Goal: Information Seeking & Learning: Learn about a topic

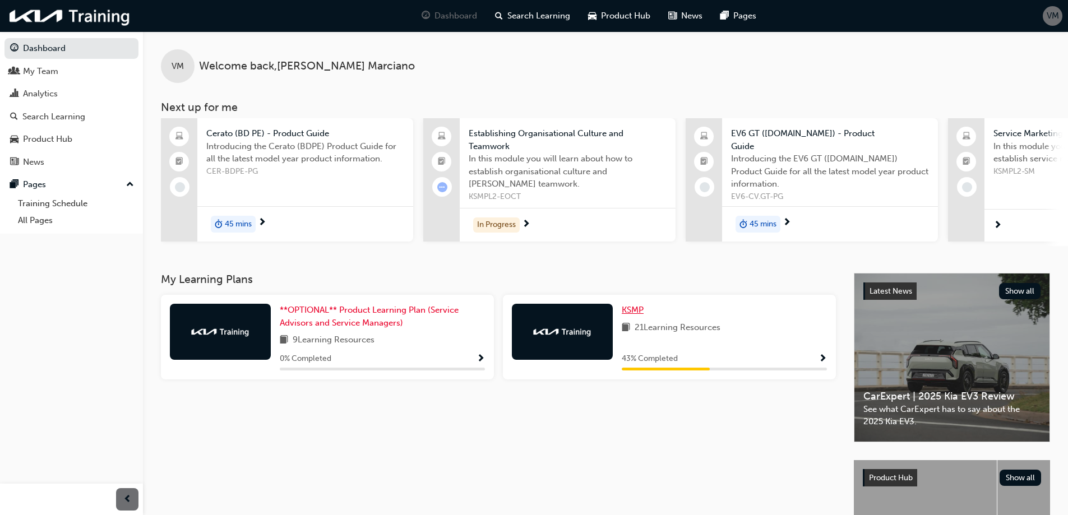
click at [629, 311] on span "KSMP" at bounding box center [633, 310] width 22 height 10
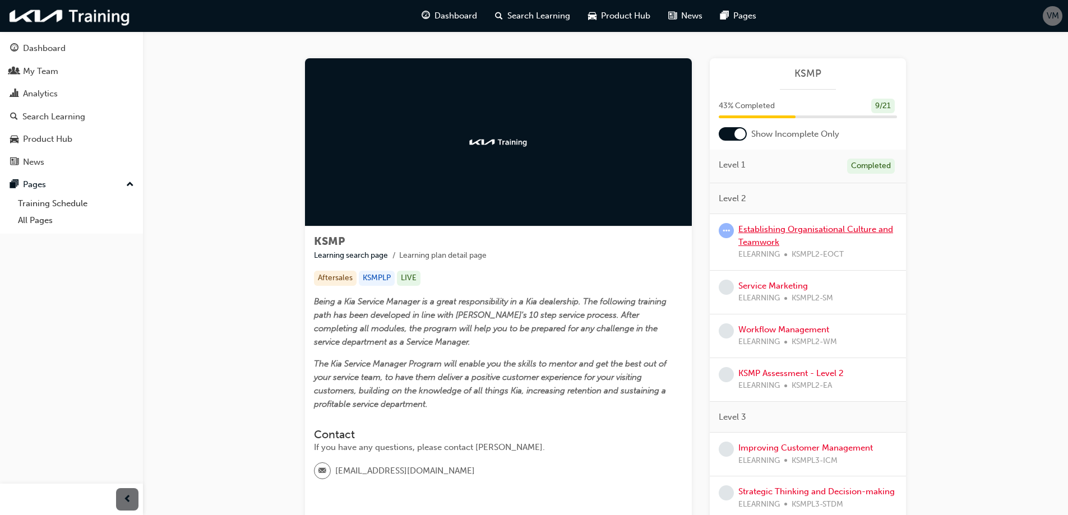
click at [749, 230] on link "Establishing Organisational Culture and Teamwork" at bounding box center [815, 235] width 155 height 23
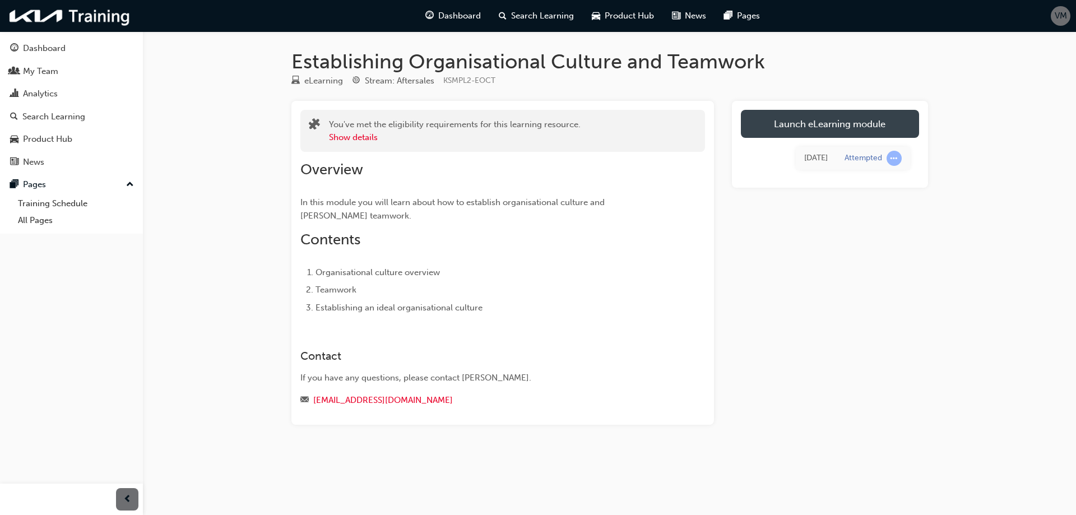
click at [820, 122] on link "Launch eLearning module" at bounding box center [830, 124] width 178 height 28
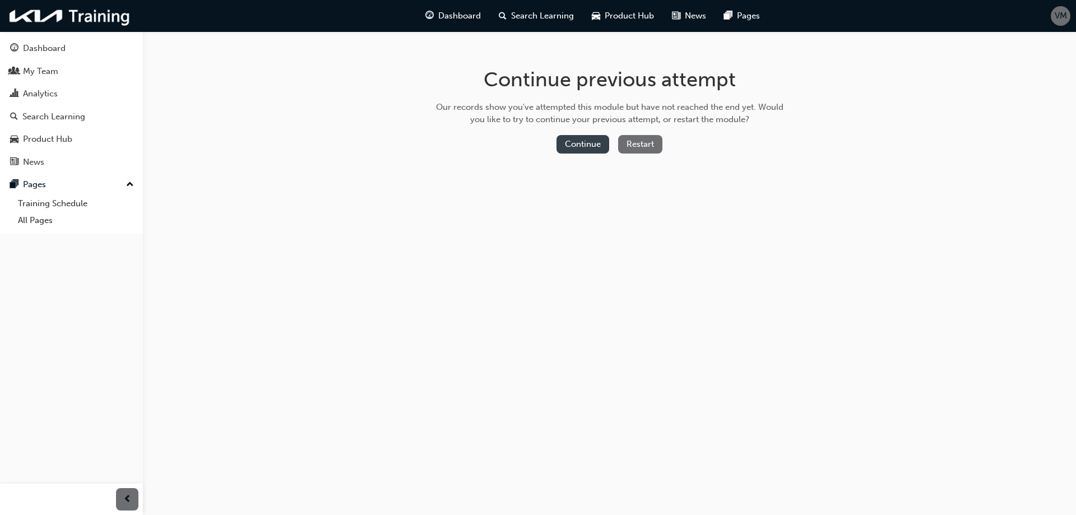
click at [586, 146] on button "Continue" at bounding box center [583, 144] width 53 height 18
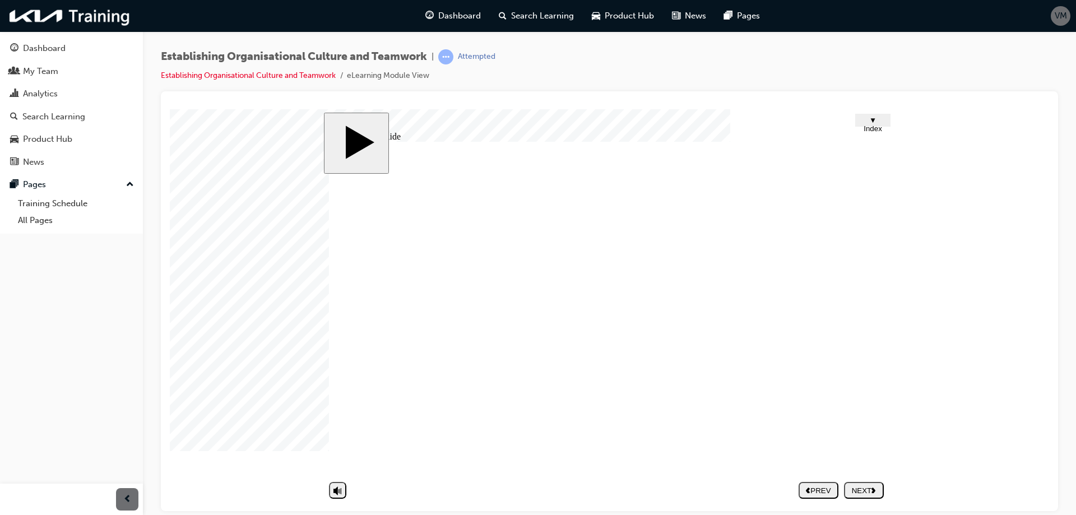
drag, startPoint x: 427, startPoint y: 214, endPoint x: 512, endPoint y: 231, distance: 86.5
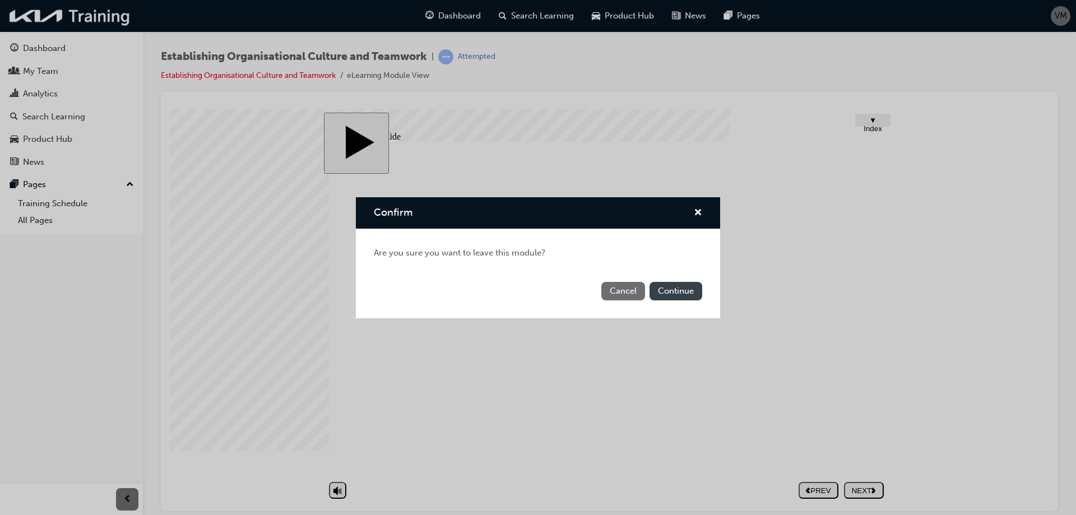
click at [670, 290] on button "Continue" at bounding box center [676, 291] width 53 height 18
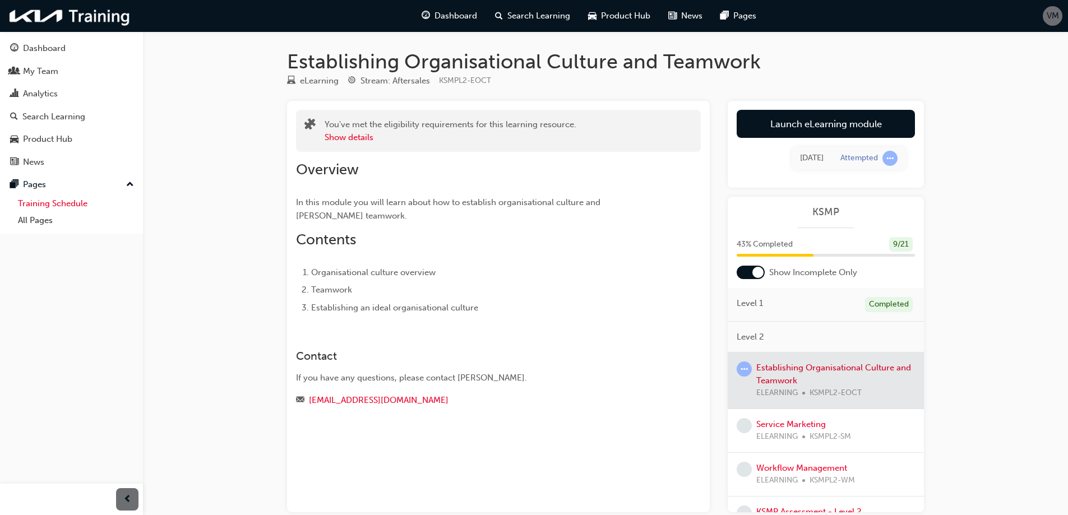
click at [42, 203] on link "Training Schedule" at bounding box center [75, 203] width 125 height 17
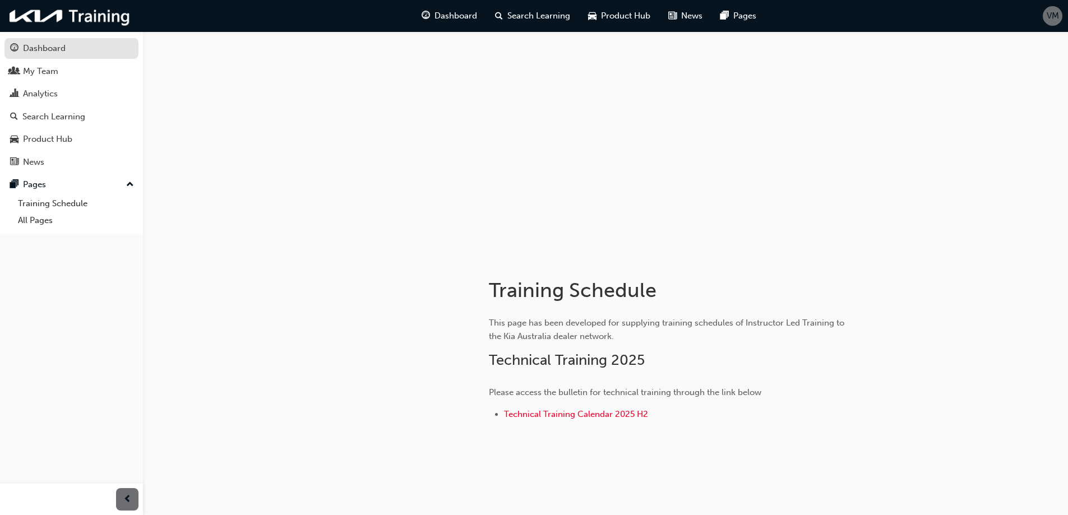
click at [41, 46] on div "Dashboard" at bounding box center [44, 48] width 43 height 13
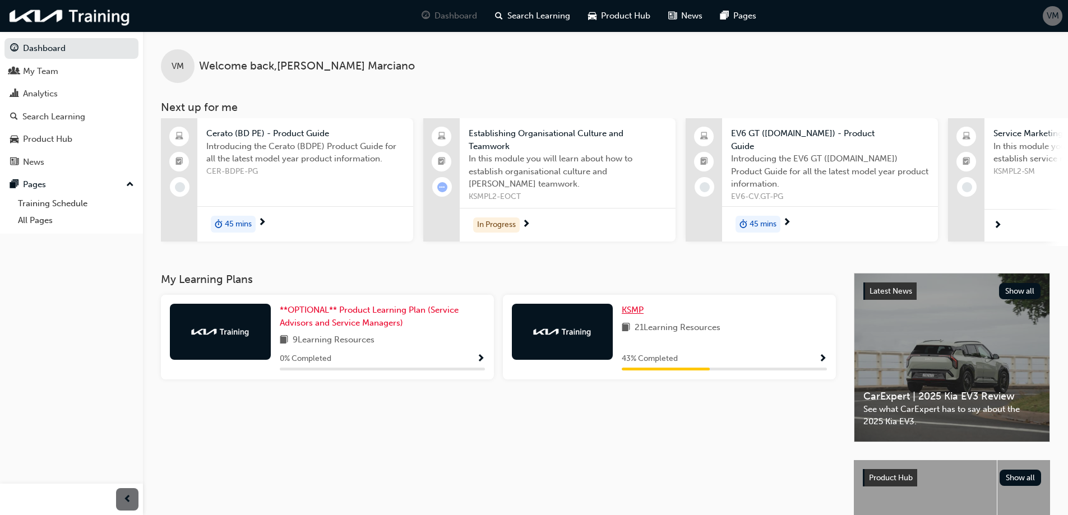
click at [634, 314] on span "KSMP" at bounding box center [633, 310] width 22 height 10
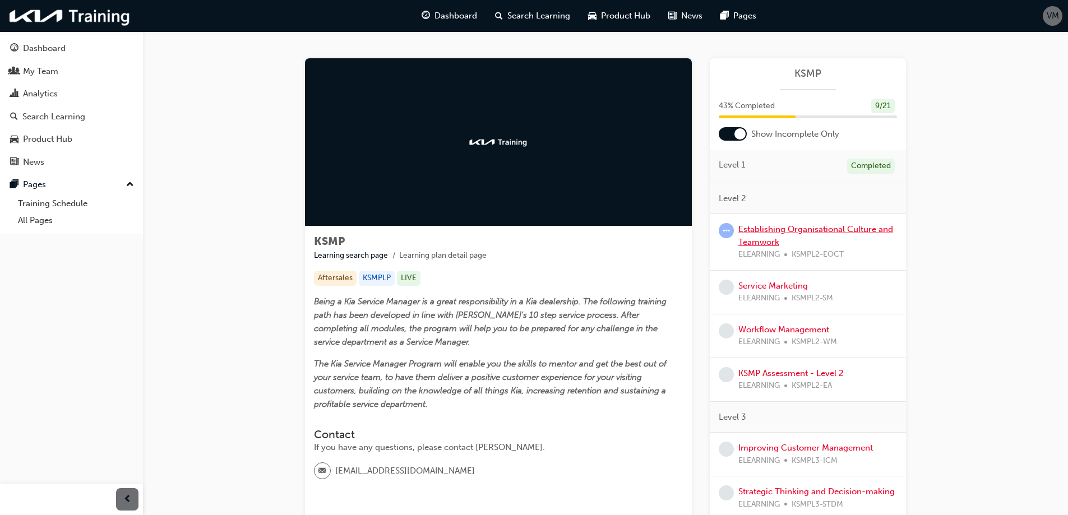
click at [780, 232] on link "Establishing Organisational Culture and Teamwork" at bounding box center [815, 235] width 155 height 23
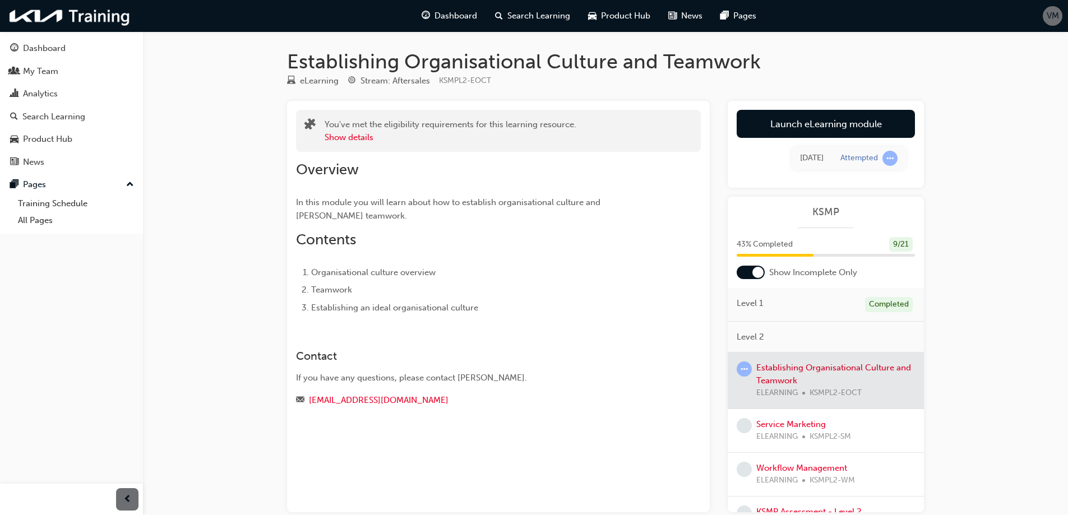
click at [778, 373] on div at bounding box center [826, 381] width 196 height 56
click at [821, 129] on link "Launch eLearning module" at bounding box center [825, 124] width 178 height 28
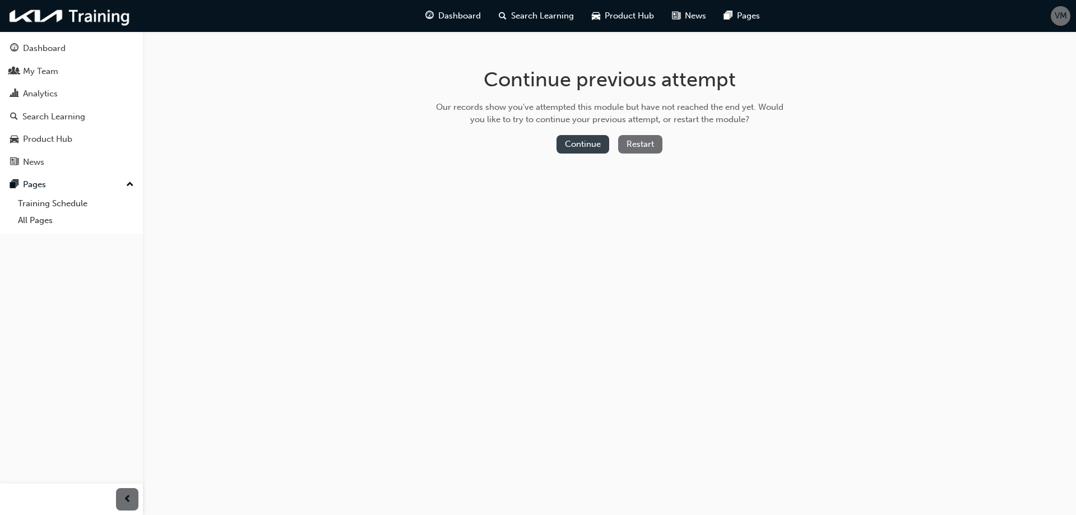
click at [588, 149] on button "Continue" at bounding box center [583, 144] width 53 height 18
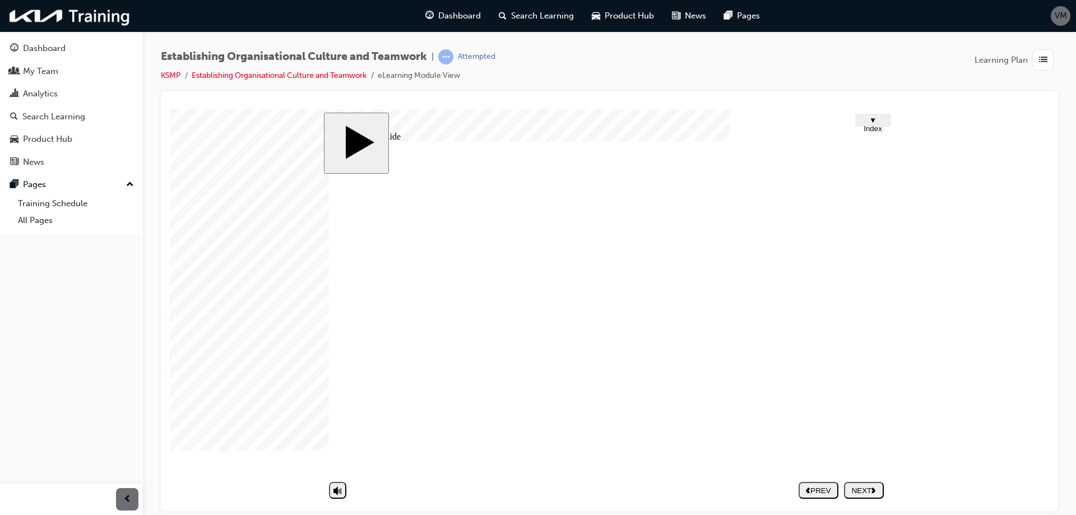
click at [864, 490] on div "NEXT" at bounding box center [864, 490] width 31 height 8
click at [226, 165] on div at bounding box center [198, 137] width 56 height 56
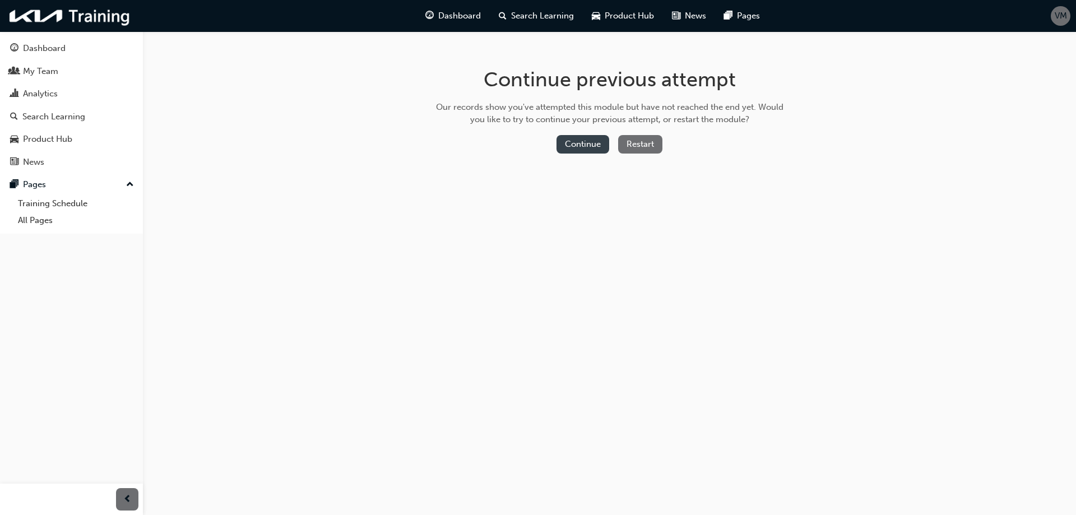
click at [589, 147] on button "Continue" at bounding box center [583, 144] width 53 height 18
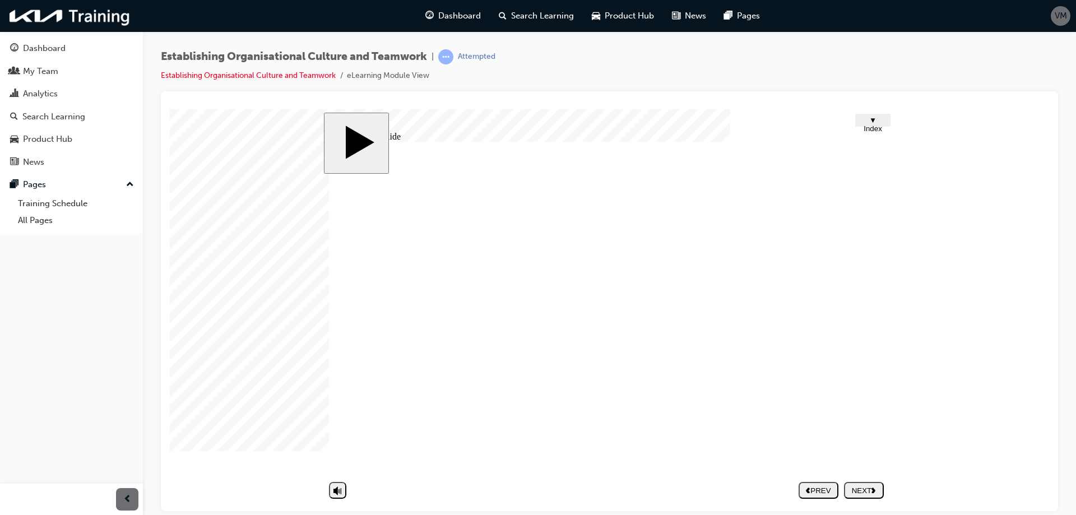
click at [869, 488] on div "NEXT" at bounding box center [864, 490] width 31 height 8
click at [170, 109] on image at bounding box center [170, 109] width 0 height 0
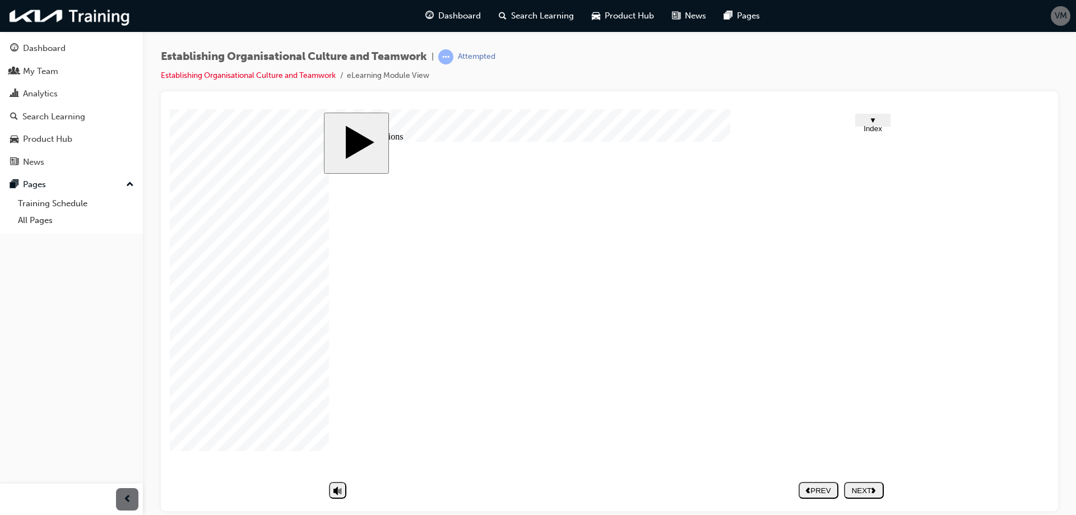
click at [170, 109] on image at bounding box center [170, 109] width 0 height 0
click at [863, 489] on div "NEXT" at bounding box center [864, 490] width 31 height 8
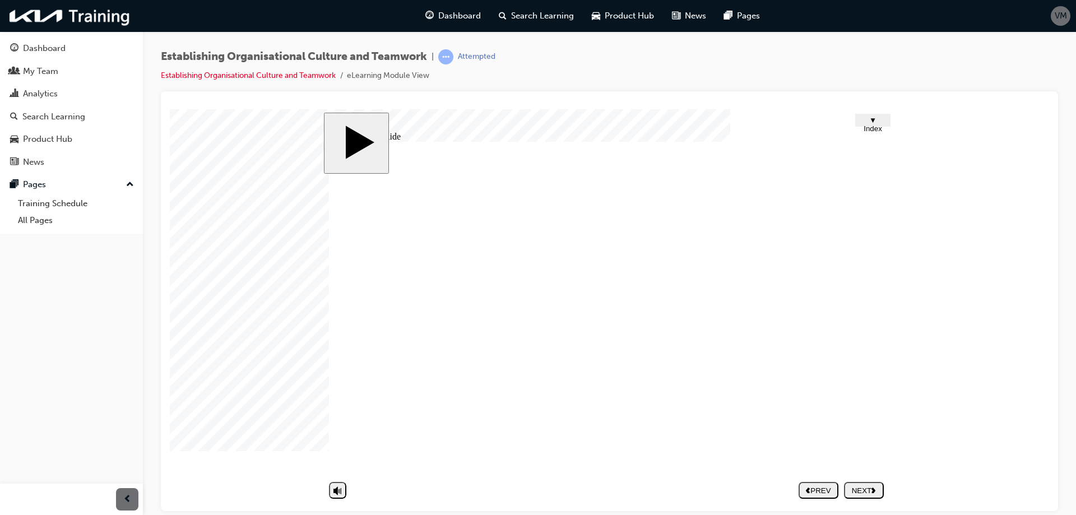
click at [856, 489] on div "NEXT" at bounding box center [864, 490] width 31 height 8
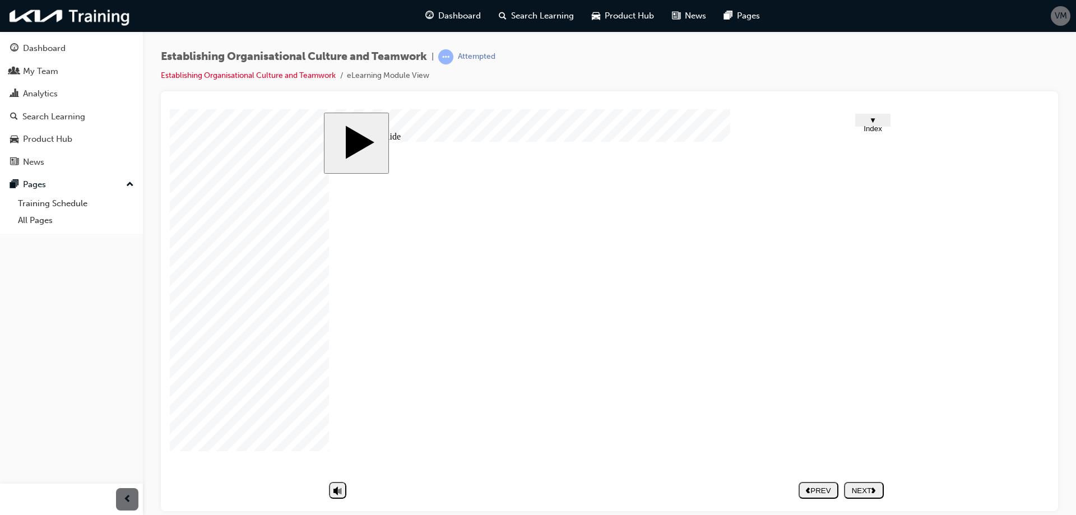
click at [865, 490] on div "NEXT" at bounding box center [864, 490] width 31 height 8
click at [854, 489] on div "NEXT" at bounding box center [864, 490] width 31 height 8
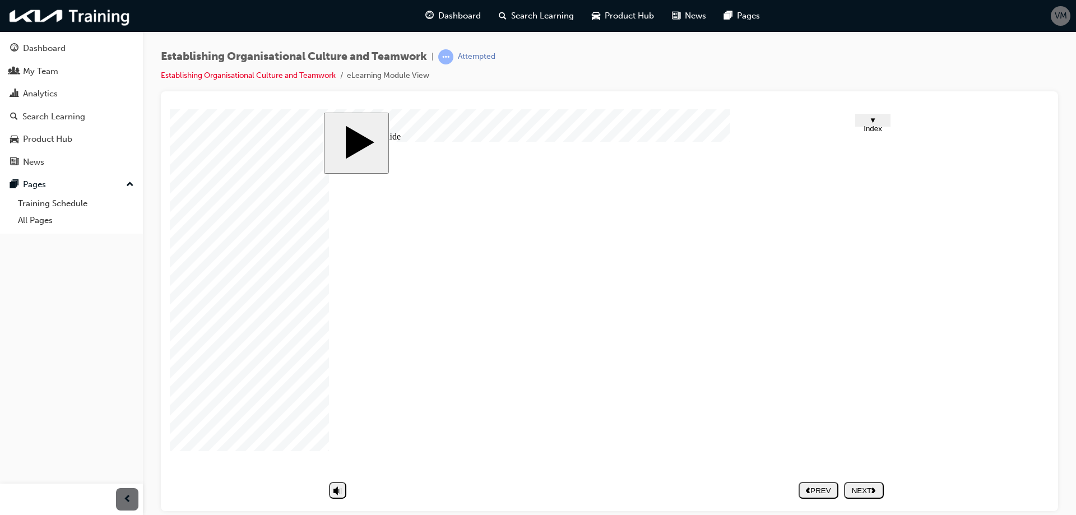
click at [868, 493] on div "NEXT" at bounding box center [864, 490] width 31 height 8
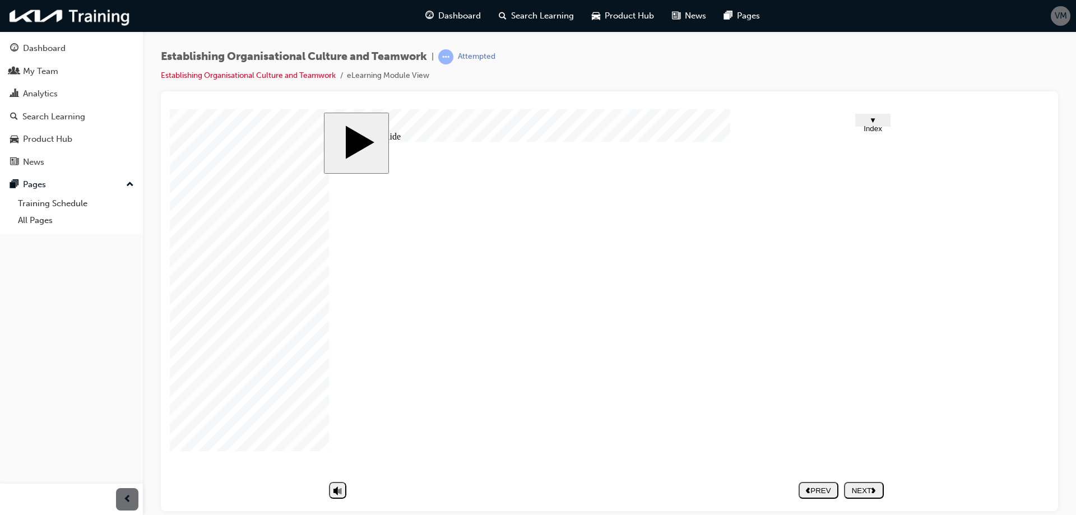
click at [866, 490] on div "NEXT" at bounding box center [864, 490] width 31 height 8
click at [226, 165] on div at bounding box center [198, 137] width 56 height 56
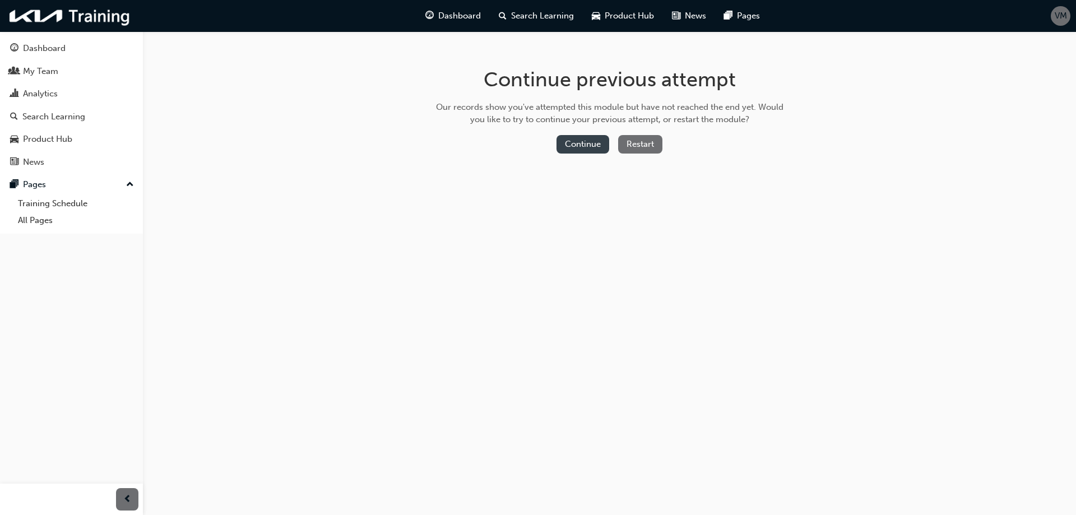
click at [581, 146] on button "Continue" at bounding box center [583, 144] width 53 height 18
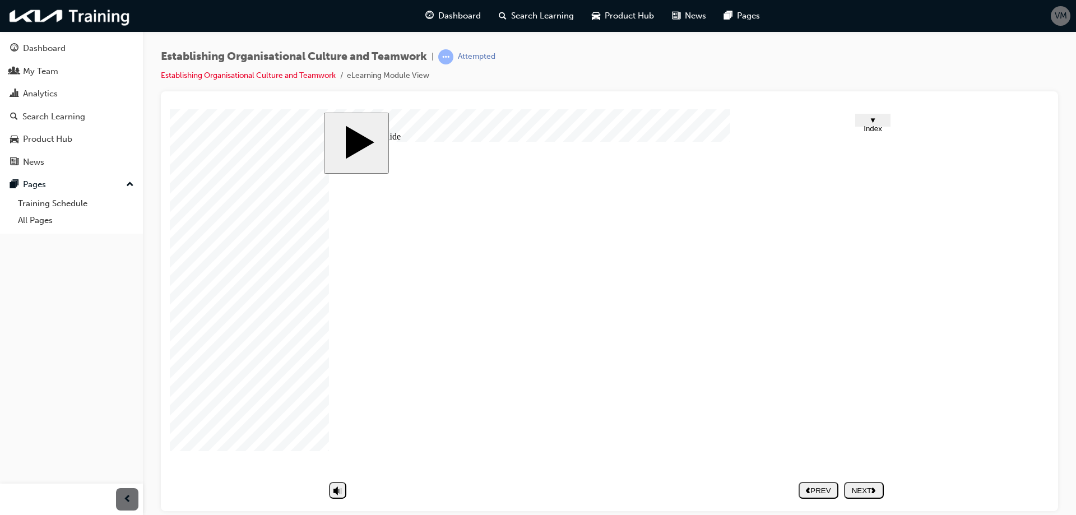
click at [868, 492] on div "NEXT" at bounding box center [864, 490] width 31 height 8
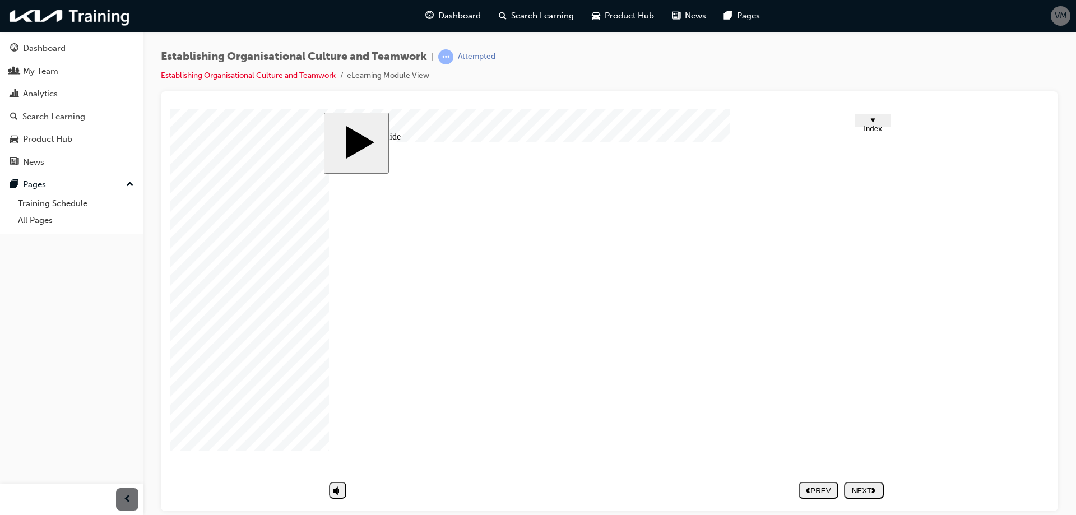
click at [864, 490] on div "NEXT" at bounding box center [864, 490] width 31 height 8
